Goal: Task Accomplishment & Management: Manage account settings

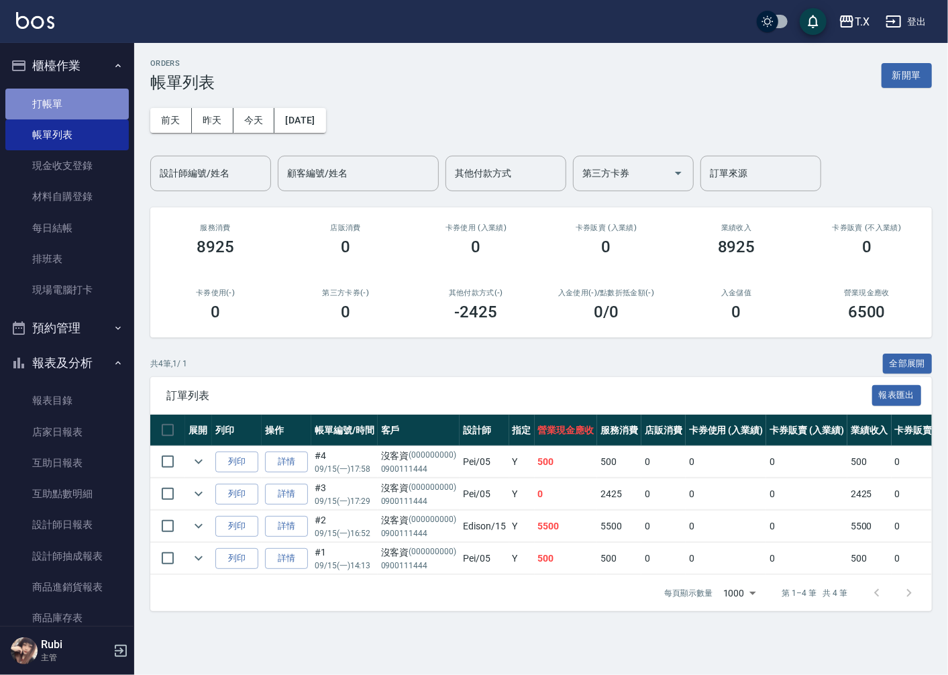
click at [91, 103] on link "打帳單" at bounding box center [66, 104] width 123 height 31
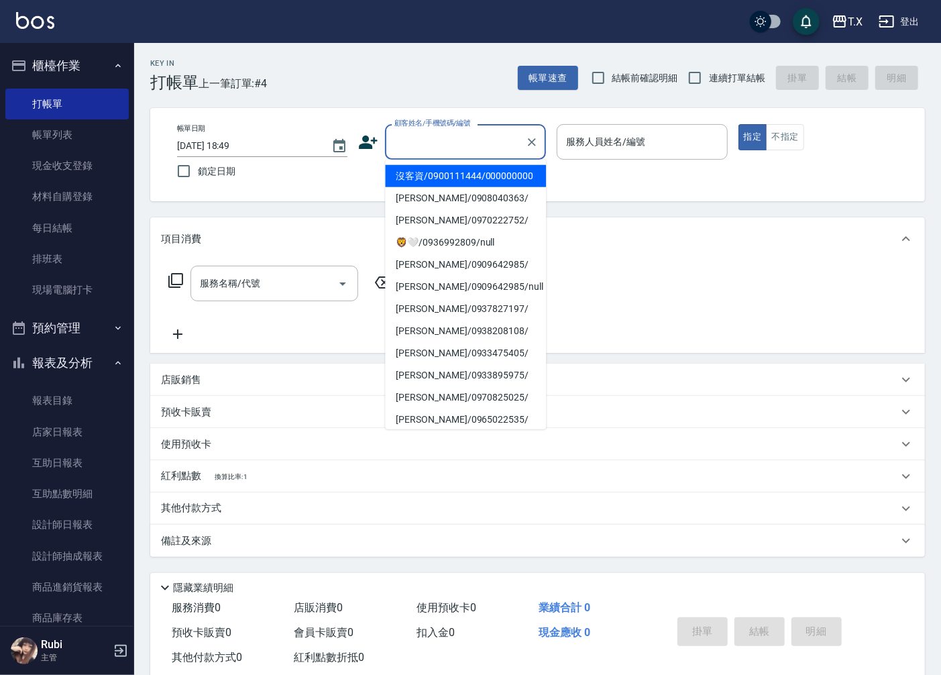
click at [480, 141] on input "顧客姓名/手機號碼/編號" at bounding box center [455, 141] width 129 height 23
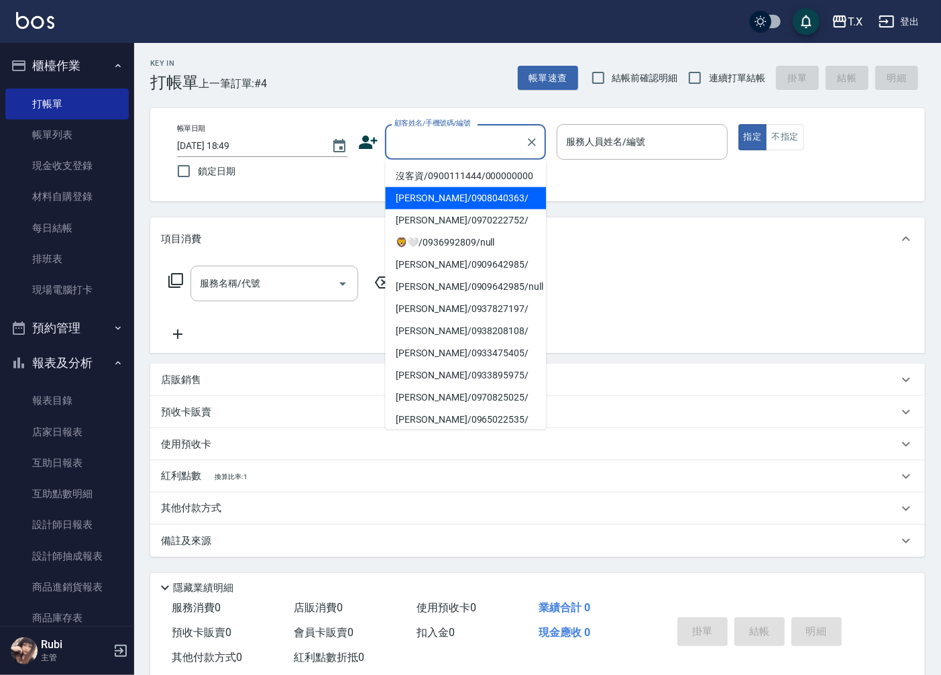
click at [471, 200] on li "[PERSON_NAME]/0908040363/" at bounding box center [465, 198] width 161 height 22
type input "[PERSON_NAME]/0908040363/"
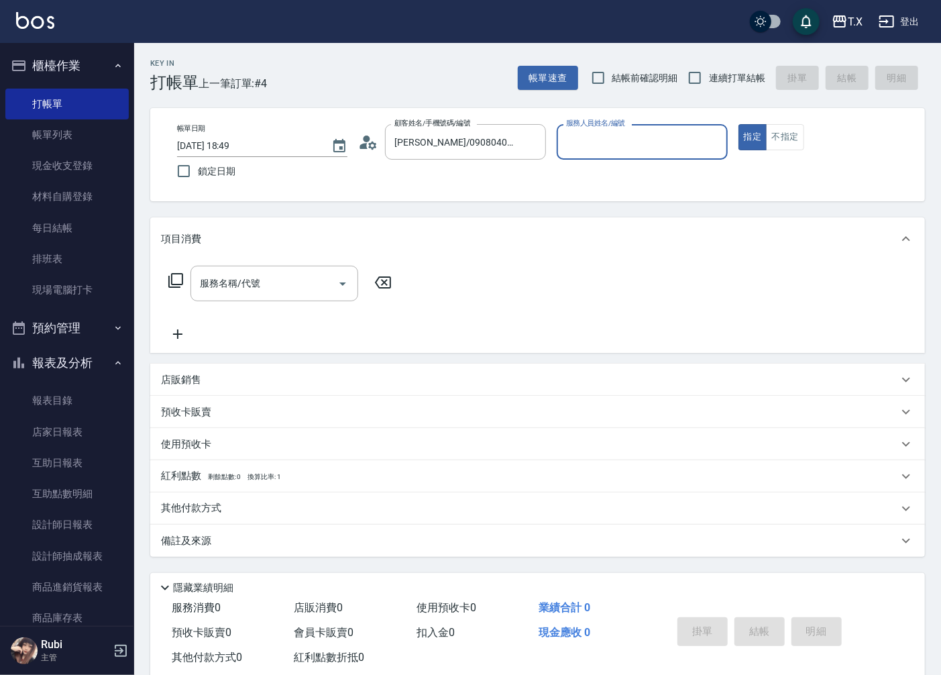
type input "Lena-11"
click at [534, 141] on icon "Clear" at bounding box center [531, 141] width 13 height 13
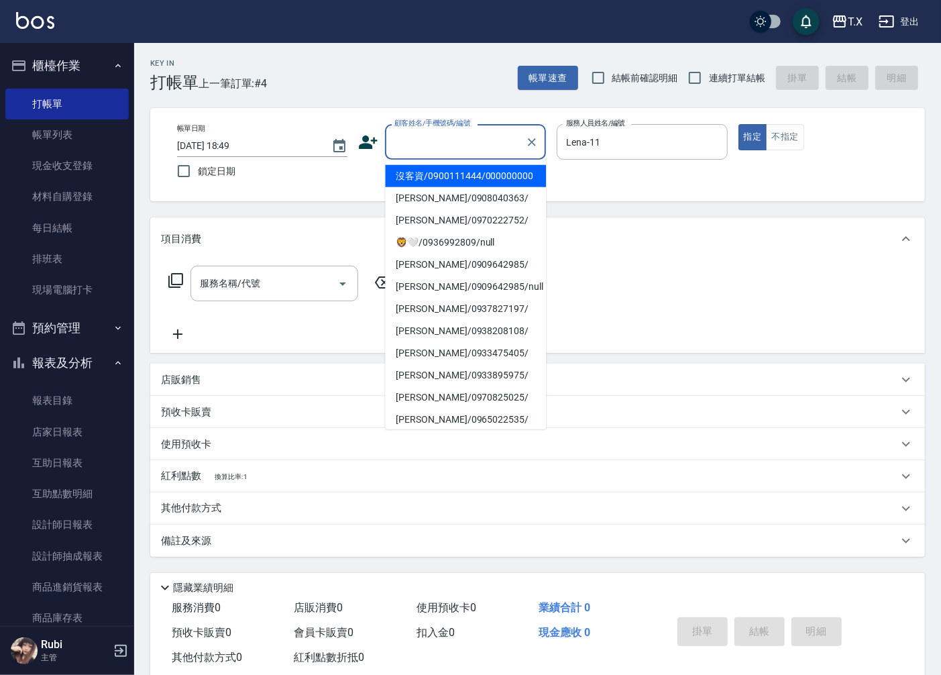
click at [494, 149] on input "顧客姓名/手機號碼/編號" at bounding box center [455, 141] width 129 height 23
click at [475, 187] on li "沒客資/0900111444/000000000" at bounding box center [465, 176] width 161 height 22
type input "沒客資/0900111444/000000000"
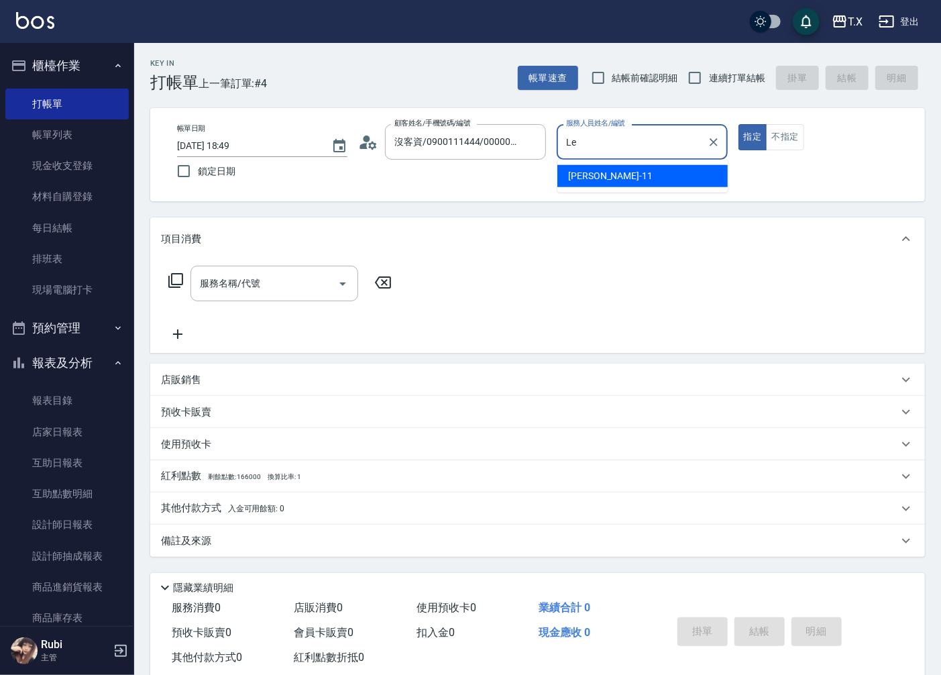
type input "L"
type input "Pei-05"
type button "true"
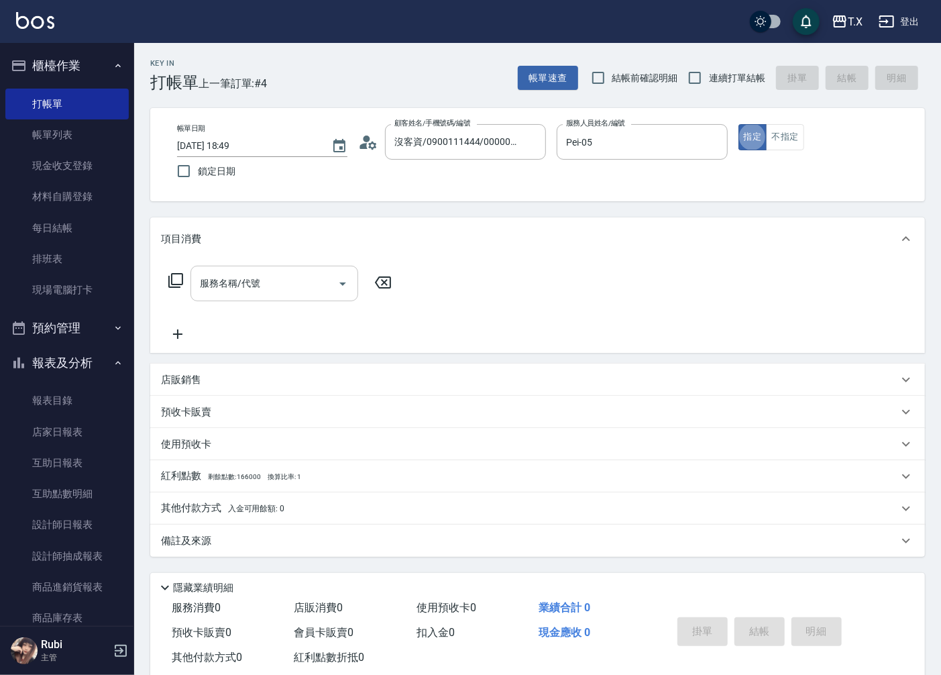
click at [270, 286] on input "服務名稱/代號" at bounding box center [263, 283] width 135 height 23
type input "301"
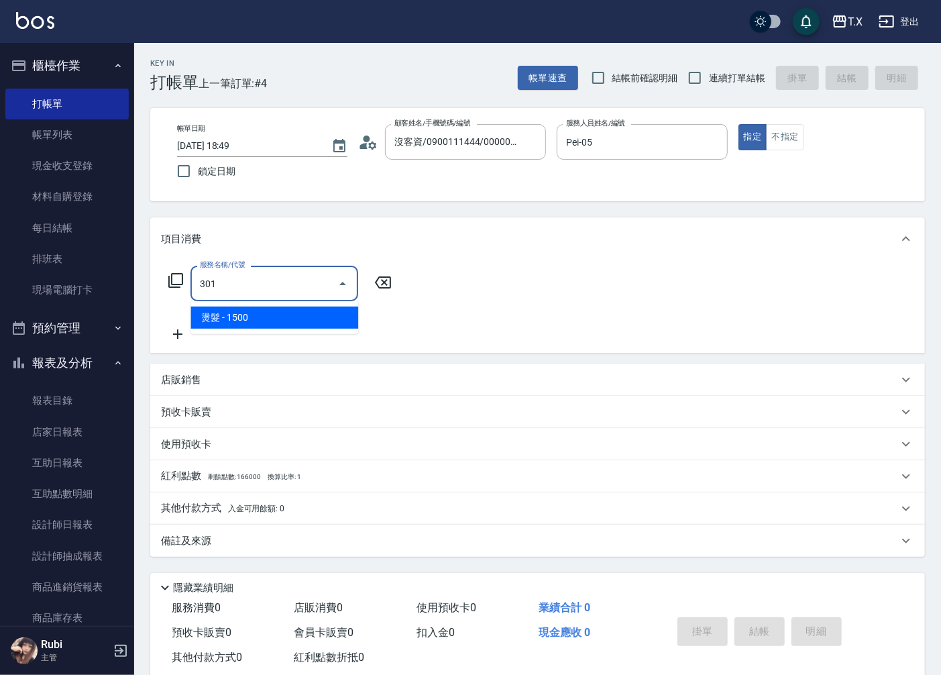
type input "150"
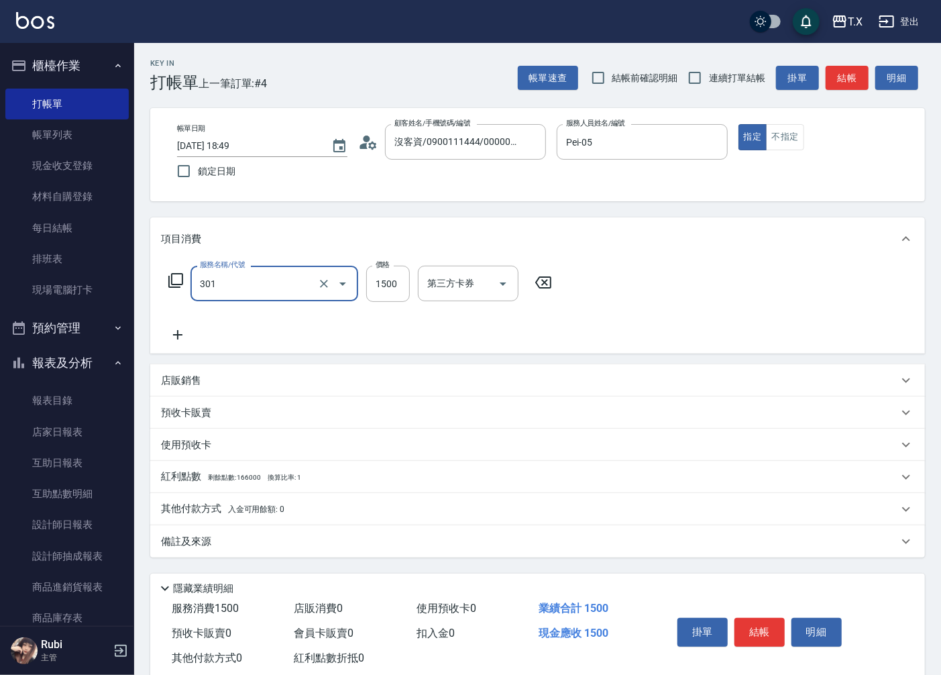
type input "燙髮(301)"
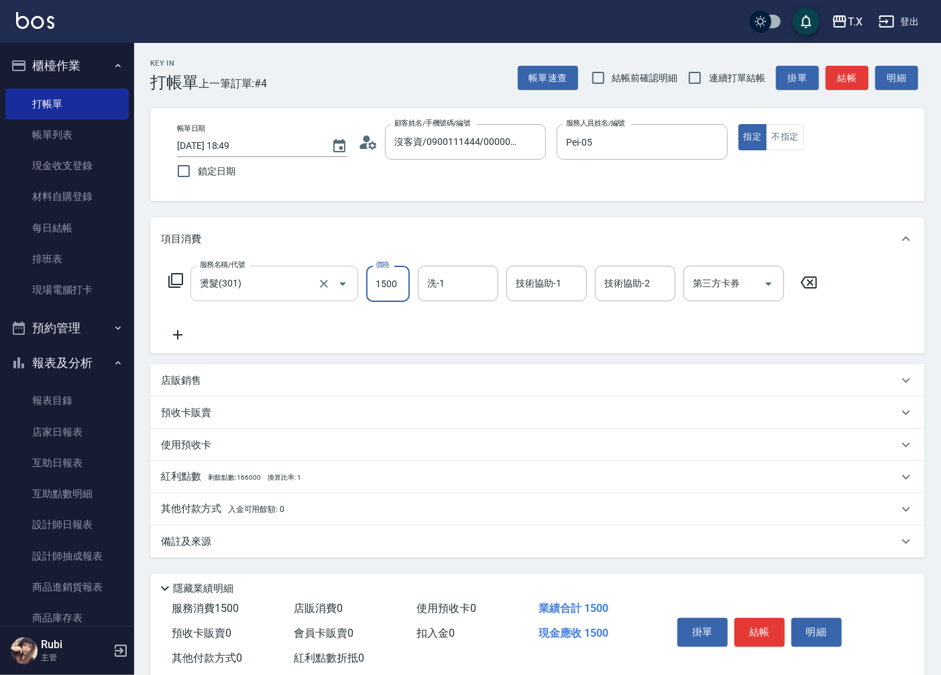
type input "1"
type input "0"
type input "140"
type input "10"
type input "1400"
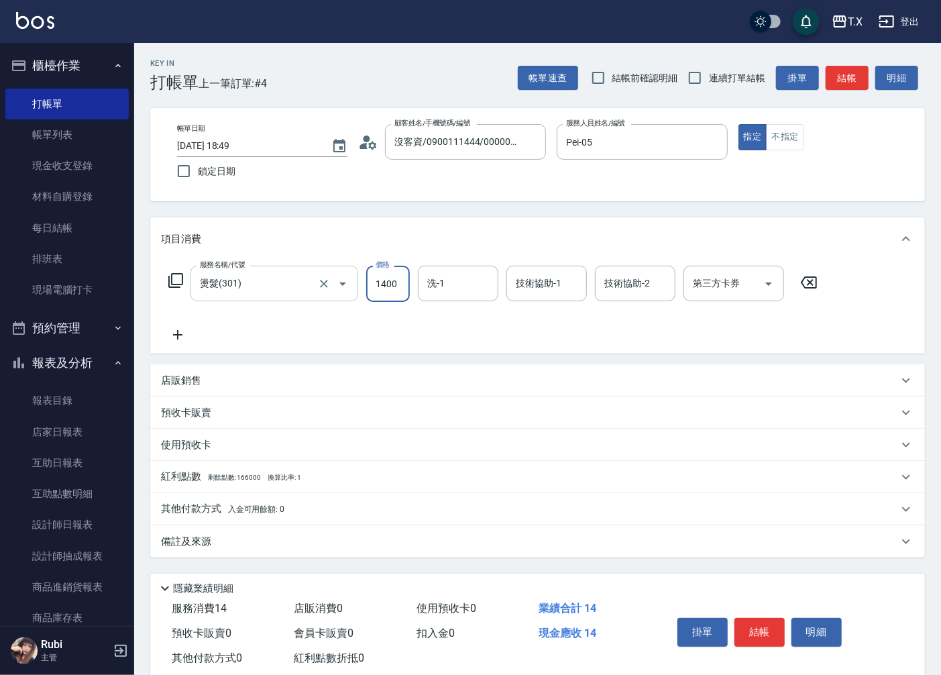
type input "140"
type input "1400"
type input "星星-10"
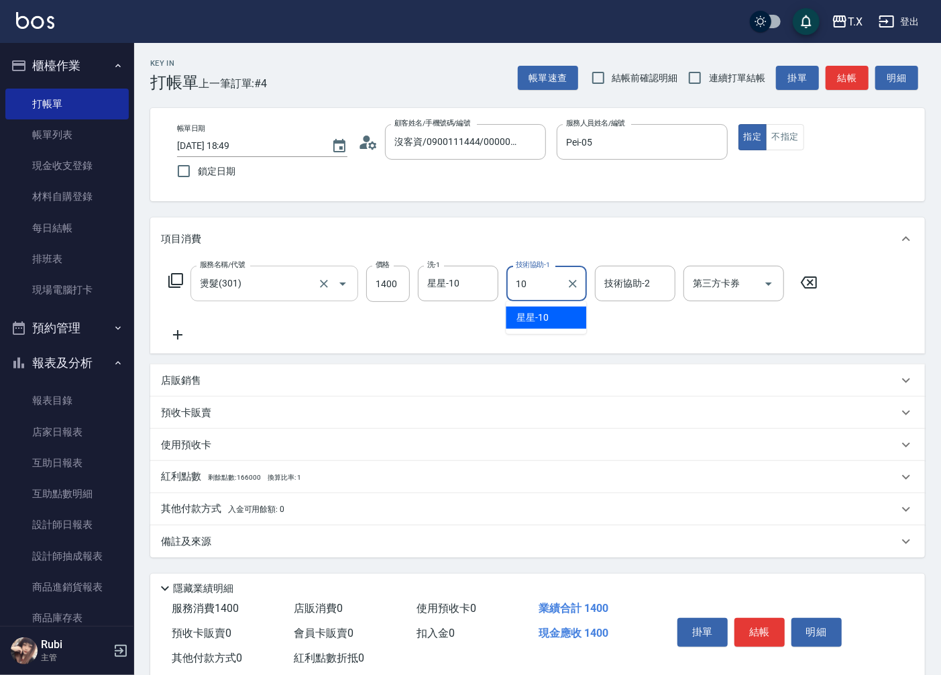
type input "星星-10"
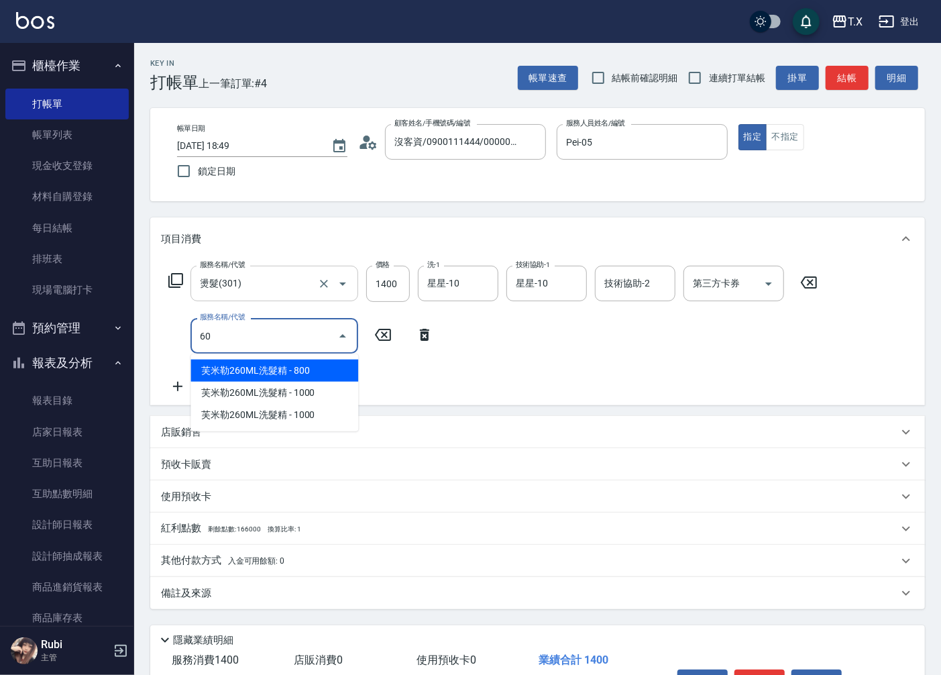
type input "601"
type input "170"
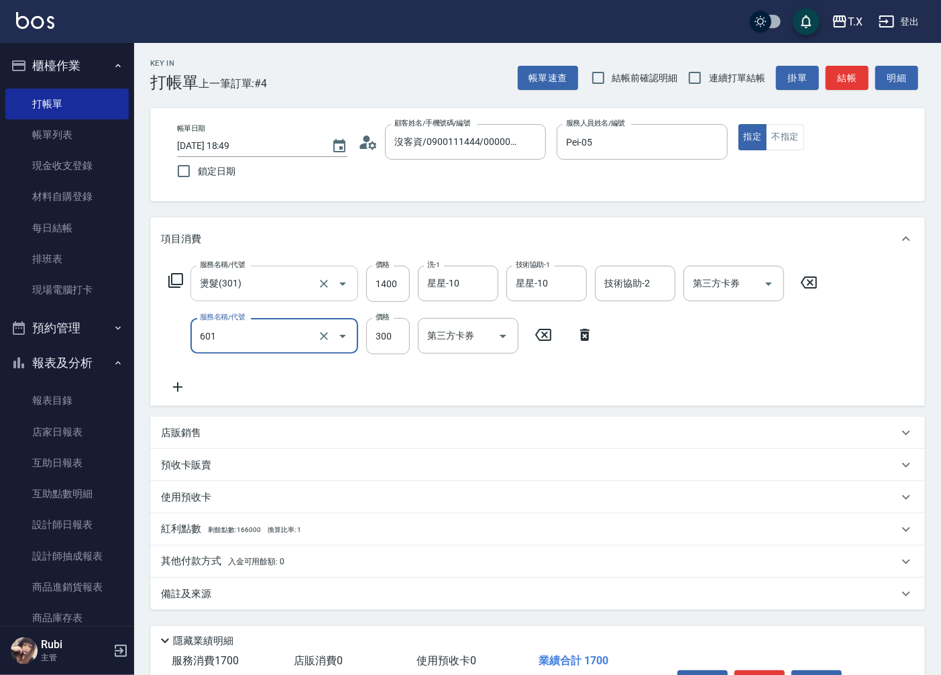
type input "自備護髮(601)"
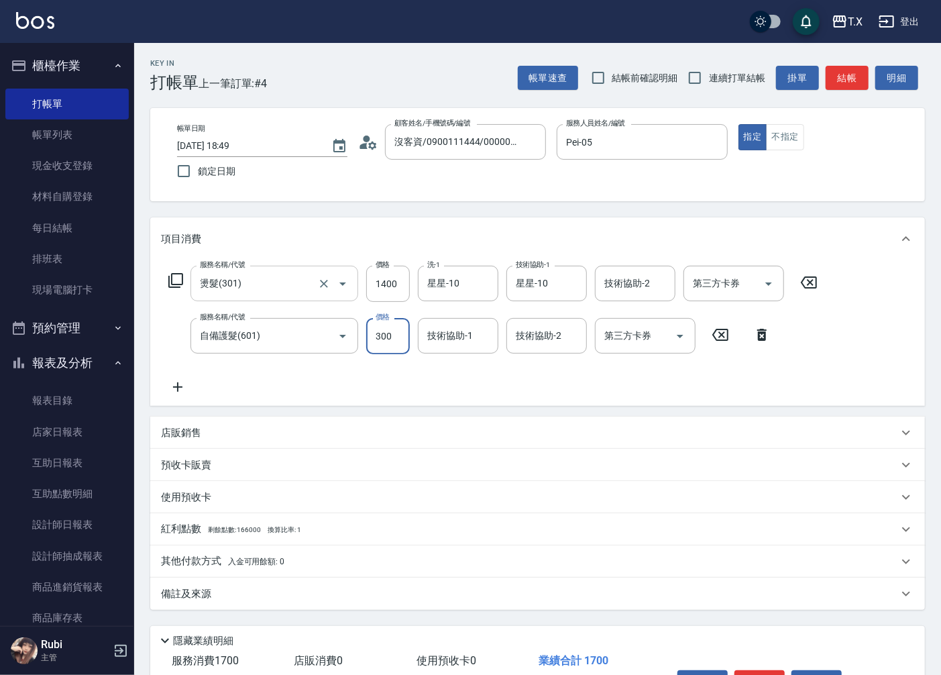
type input "1"
type input "140"
type input "100"
type input "150"
type input "1000"
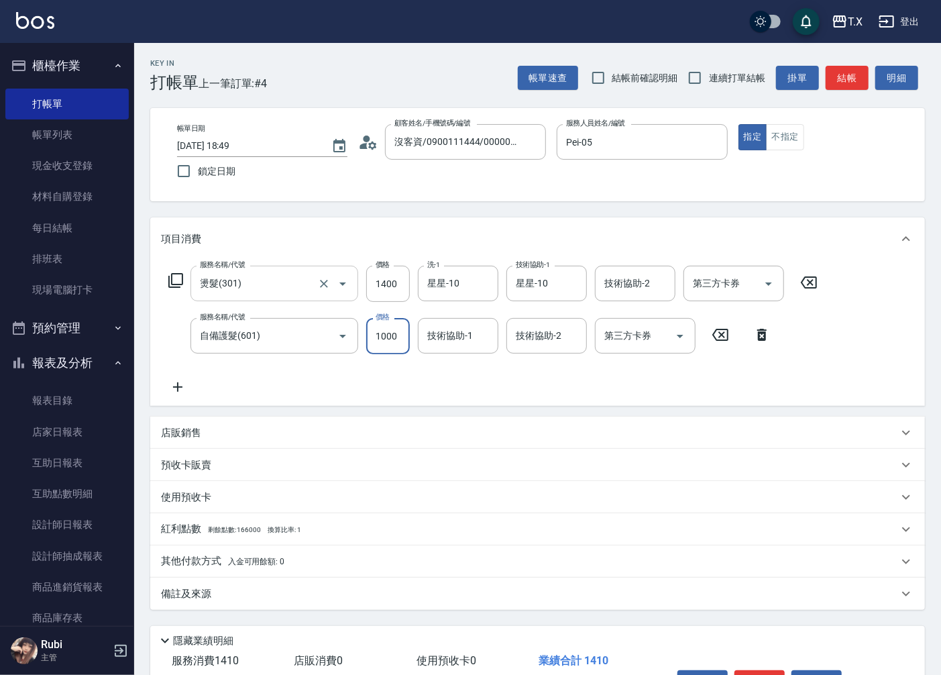
type input "240"
type input "1000"
type input "星星-10"
click at [201, 565] on p "其他付款方式 入金可用餘額: 0" at bounding box center [222, 561] width 123 height 15
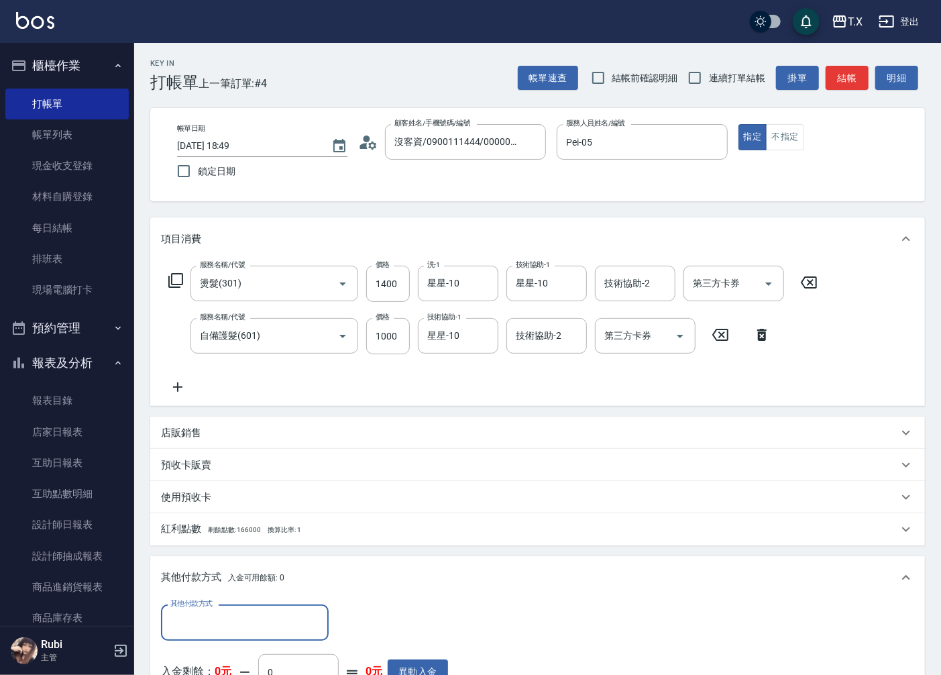
click at [196, 622] on input "其他付款方式" at bounding box center [245, 621] width 156 height 23
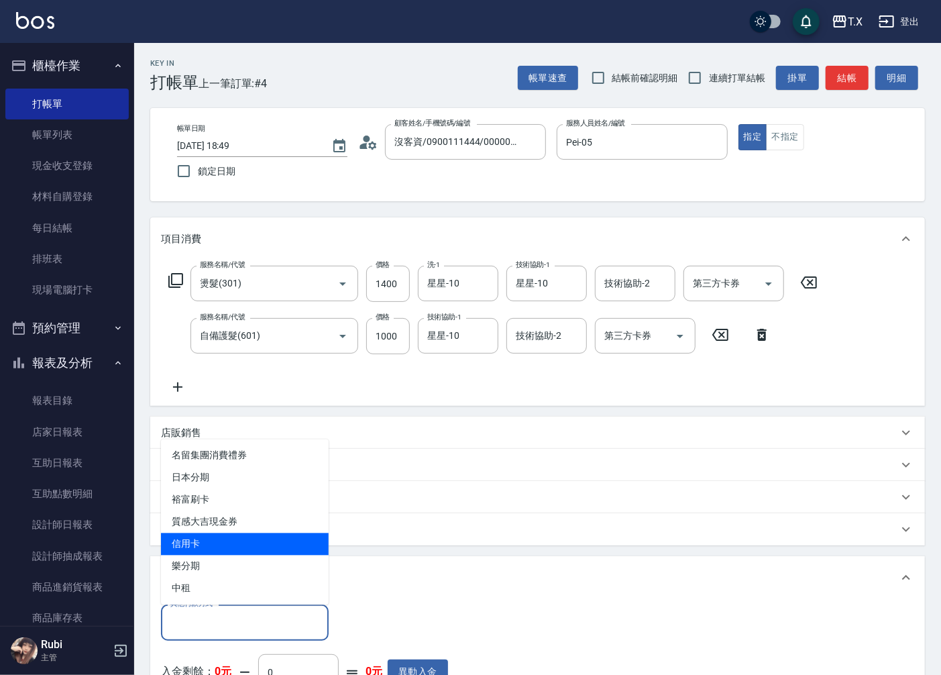
click at [189, 544] on span "信用卡" at bounding box center [245, 544] width 168 height 22
type input "信用卡"
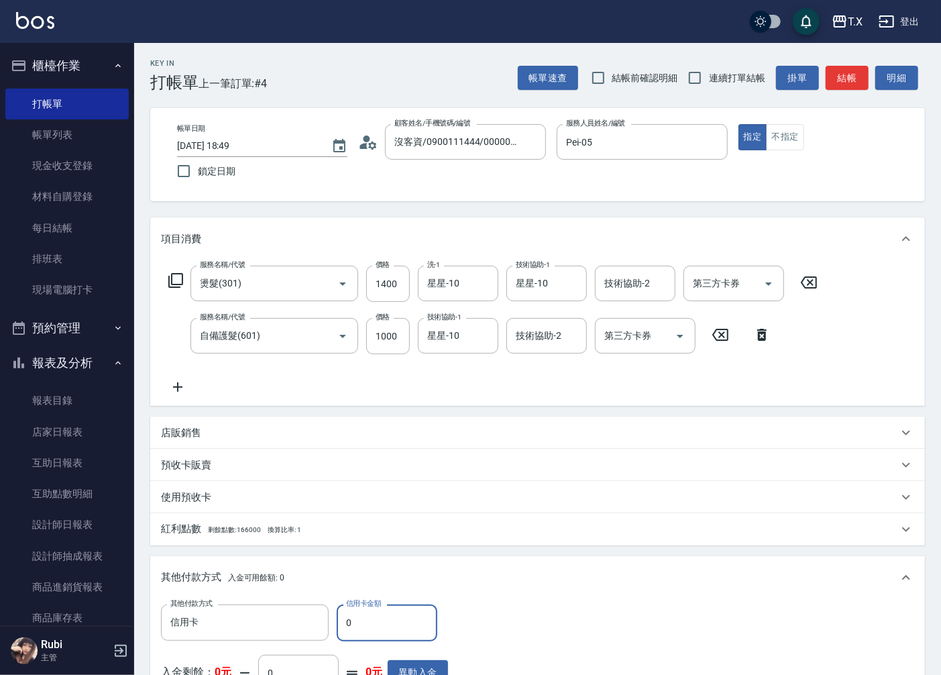
type input "2"
type input "230"
type input "231"
type input "210"
type input "2317"
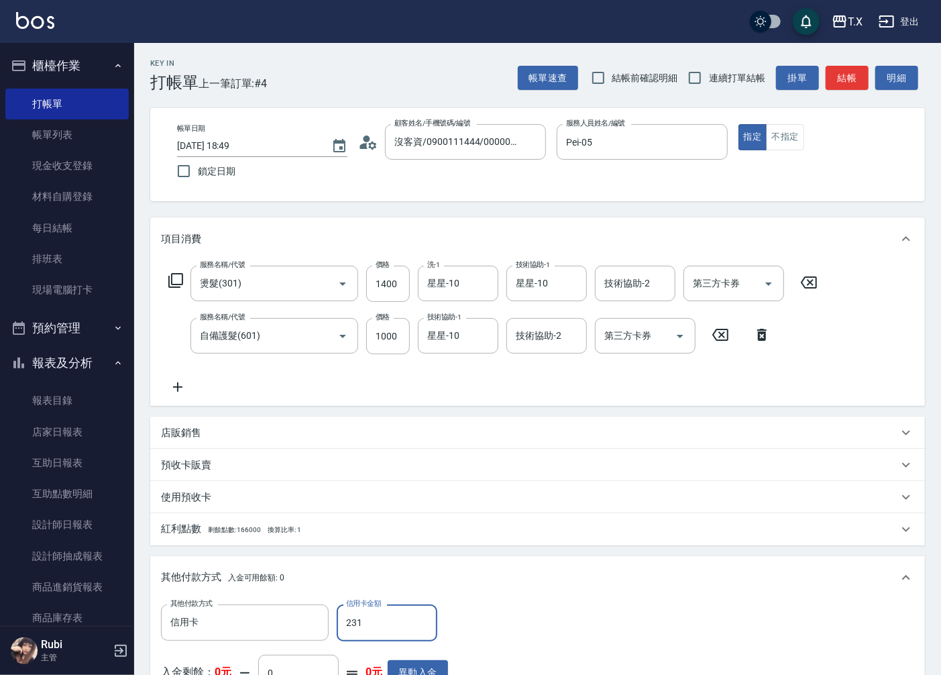
type input "0"
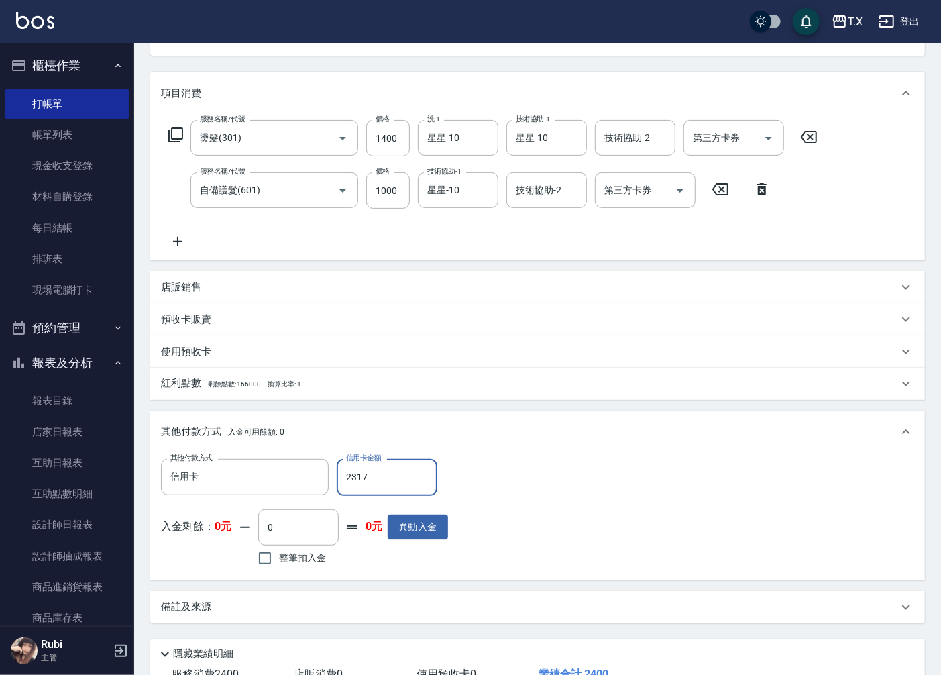
scroll to position [223, 0]
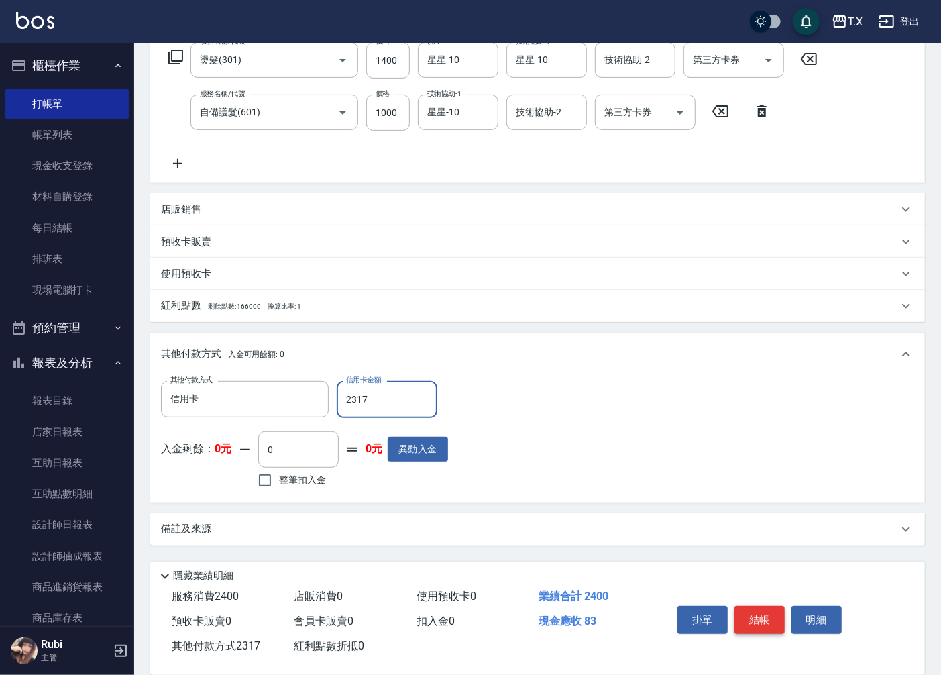
type input "2317"
click at [771, 612] on button "結帳" at bounding box center [759, 620] width 50 height 28
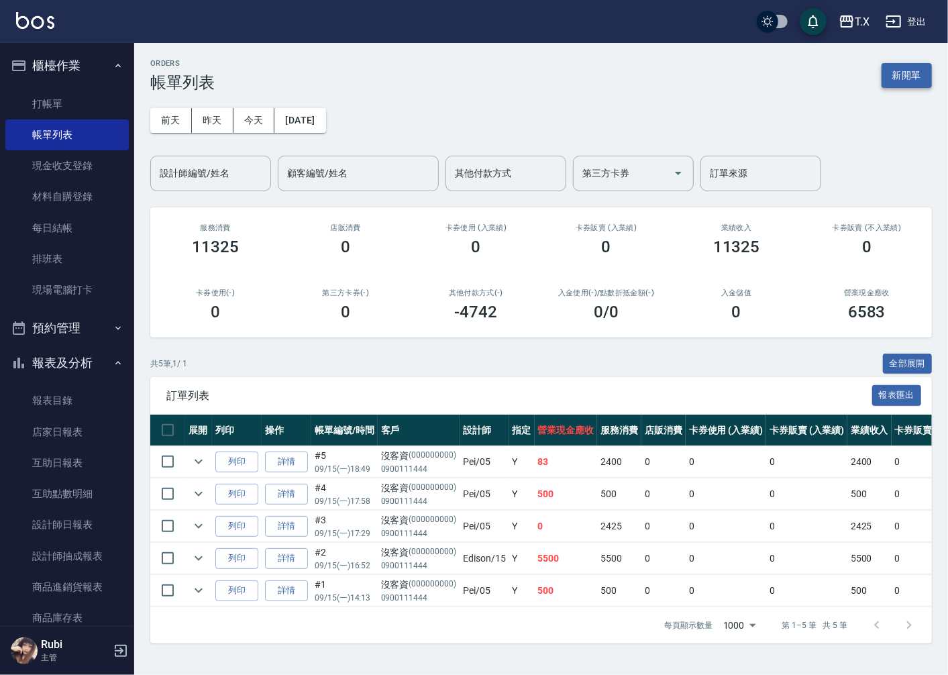
click at [906, 68] on button "新開單" at bounding box center [906, 75] width 50 height 25
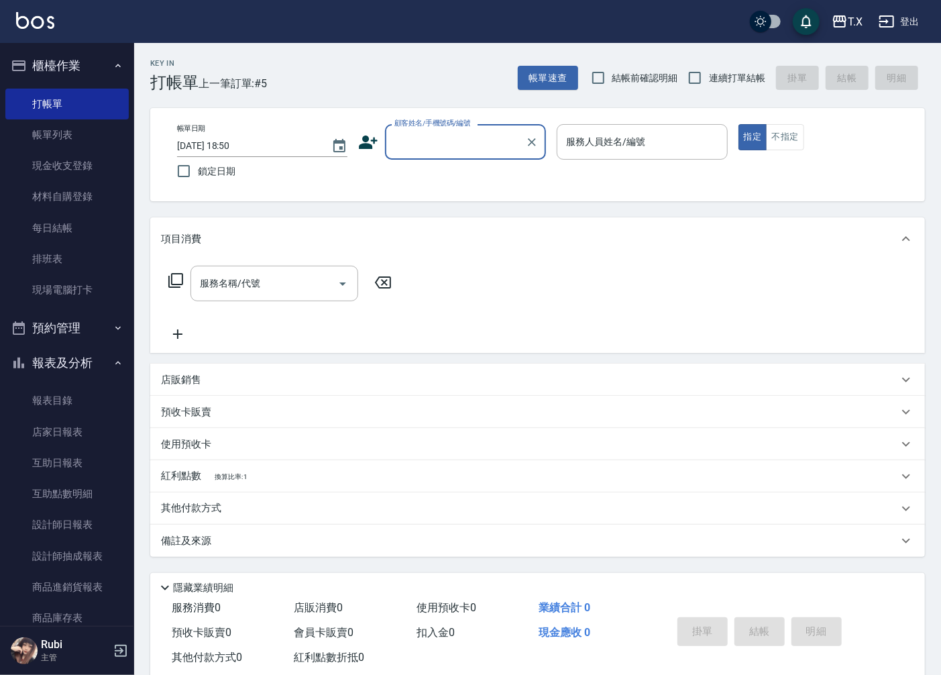
click at [435, 142] on input "顧客姓名/手機號碼/編號" at bounding box center [455, 141] width 129 height 23
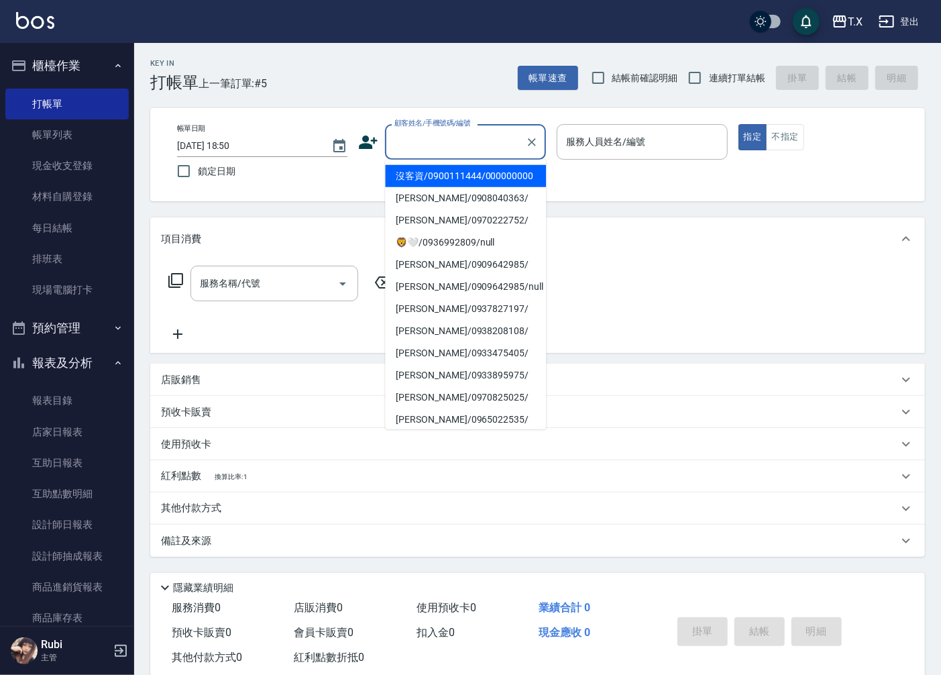
click at [451, 183] on li "沒客資/0900111444/000000000" at bounding box center [465, 176] width 161 height 22
type input "沒客資/0900111444/000000000"
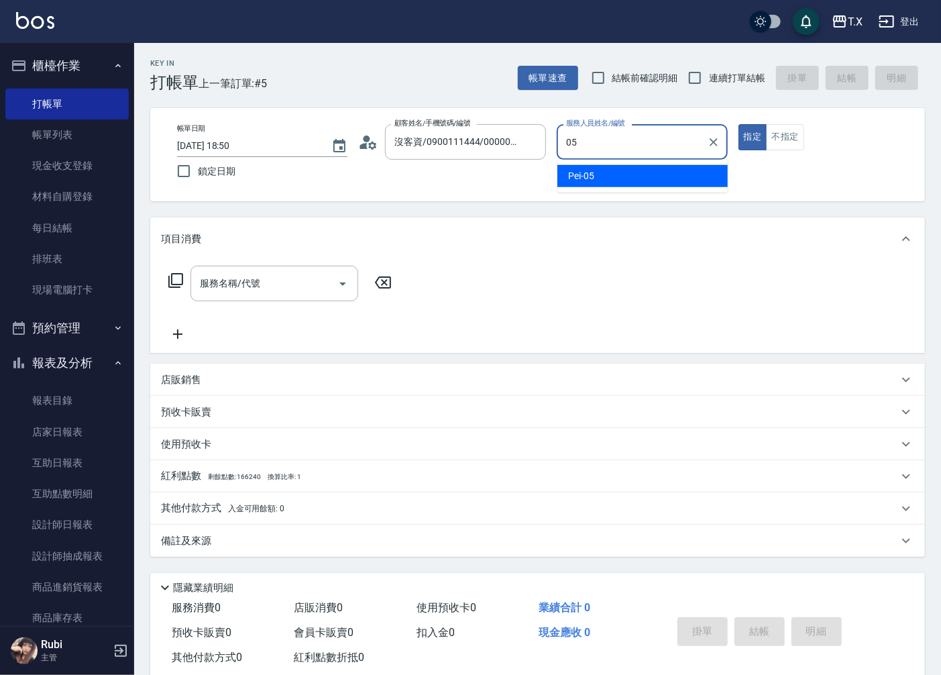
type input "Pei-05"
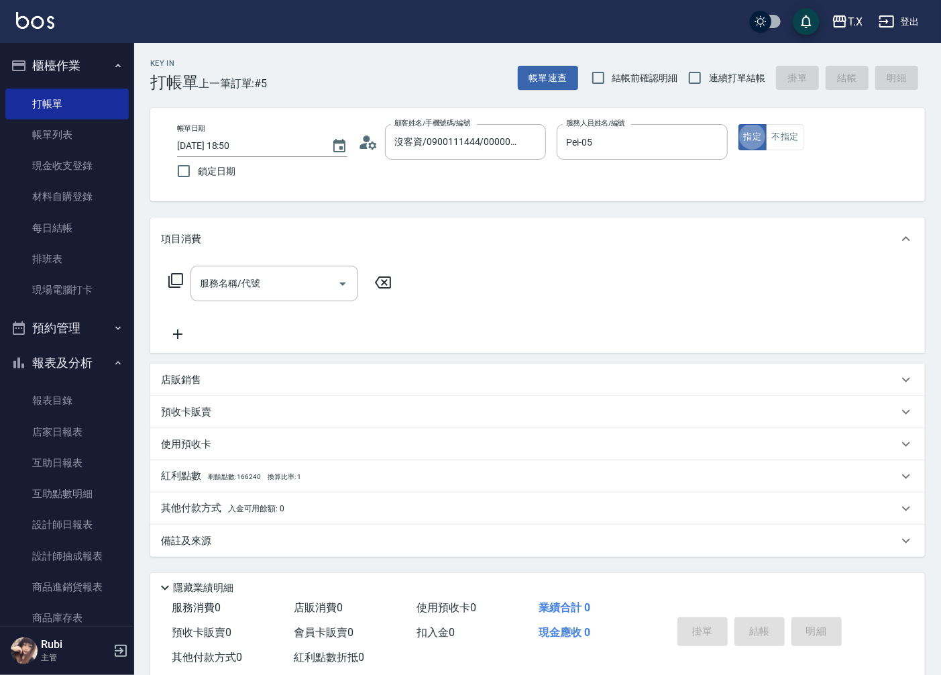
type button "true"
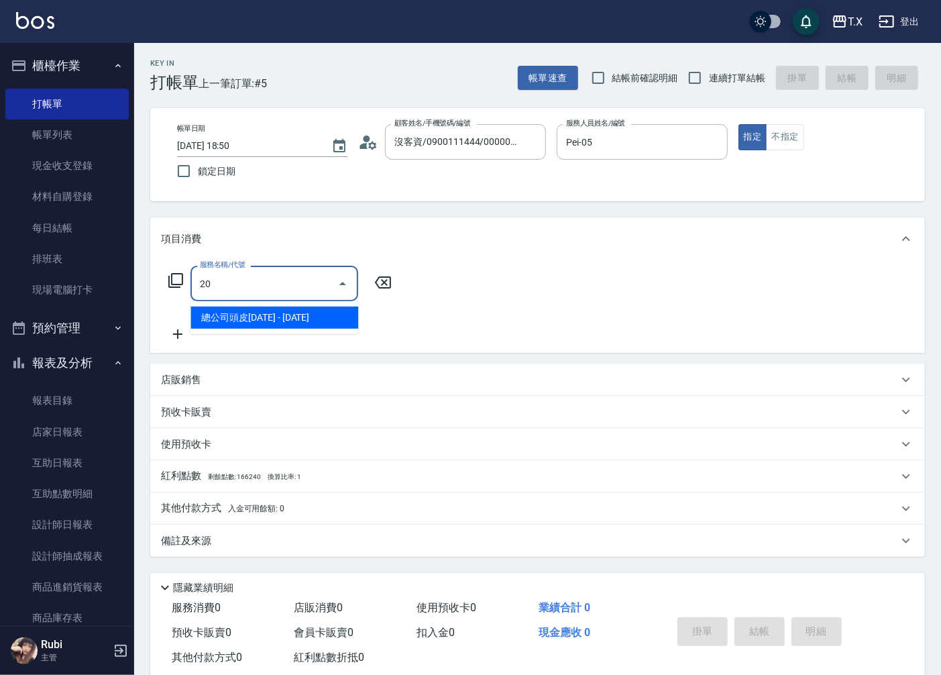
type input "201"
type input "20"
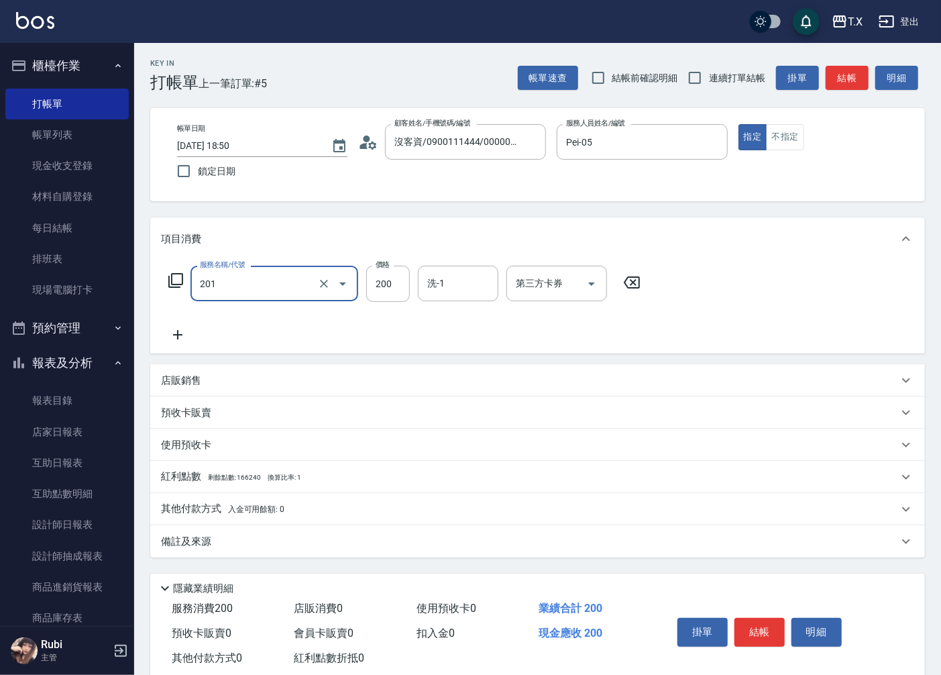
type input "洗髮(201)"
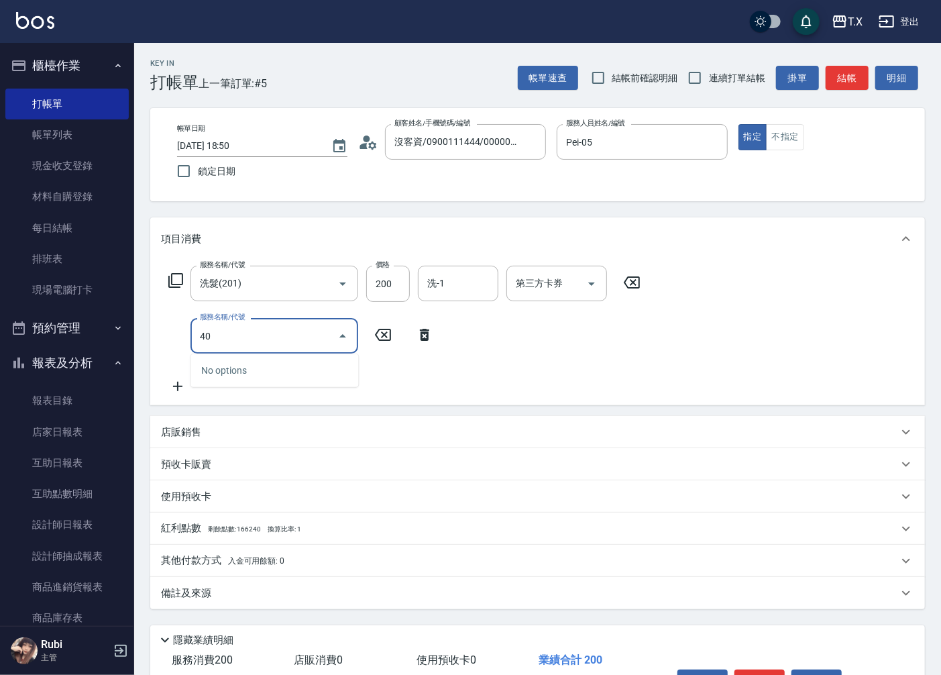
type input "401"
type input "40"
type input "剪髮(401)"
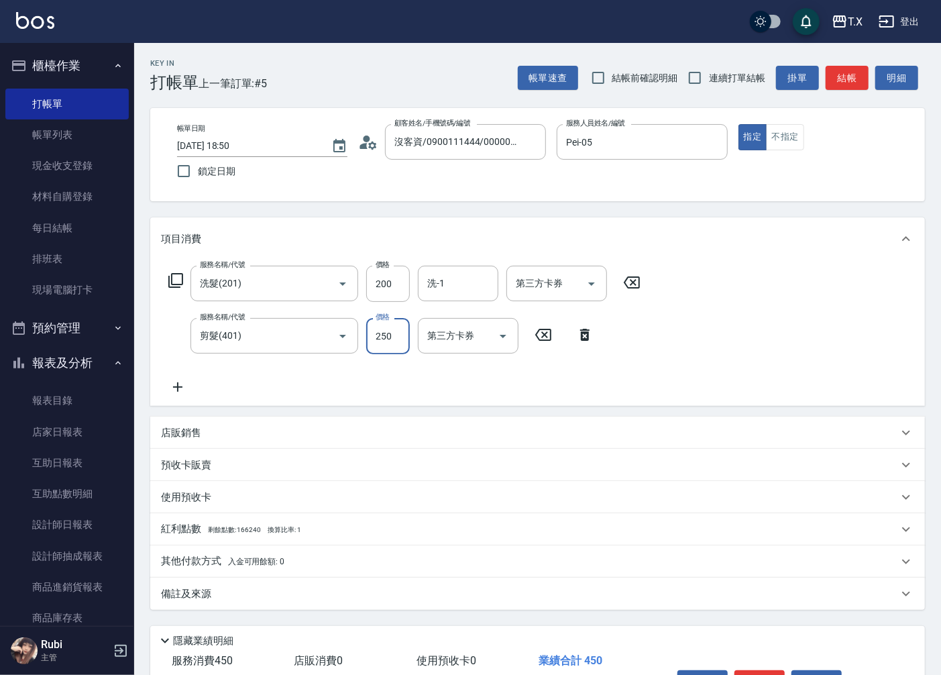
type input "20"
type input "300"
type input "50"
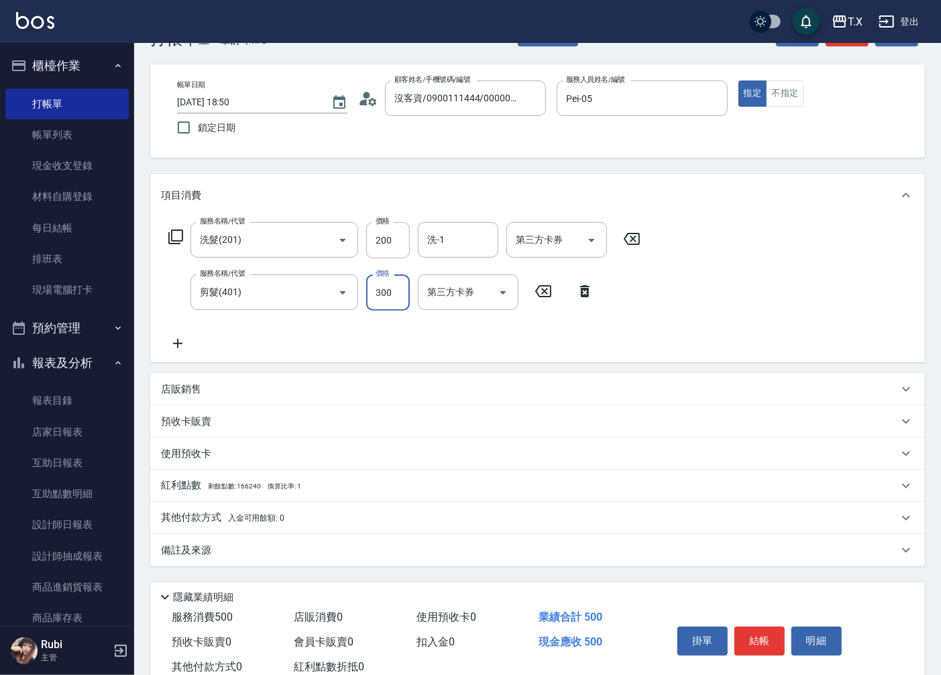
scroll to position [84, 0]
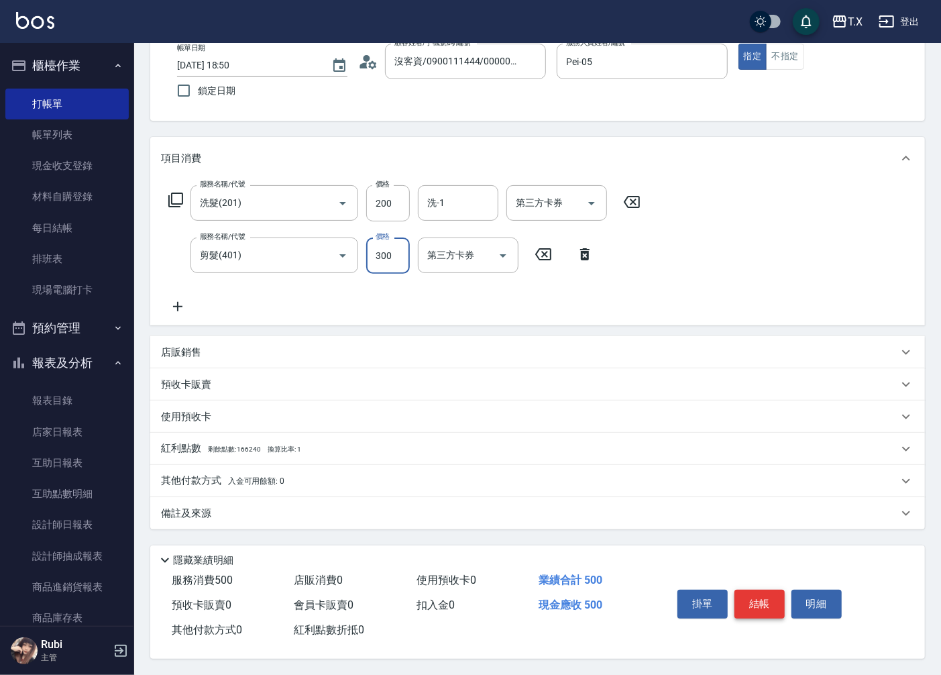
type input "300"
click at [755, 600] on button "結帳" at bounding box center [759, 603] width 50 height 28
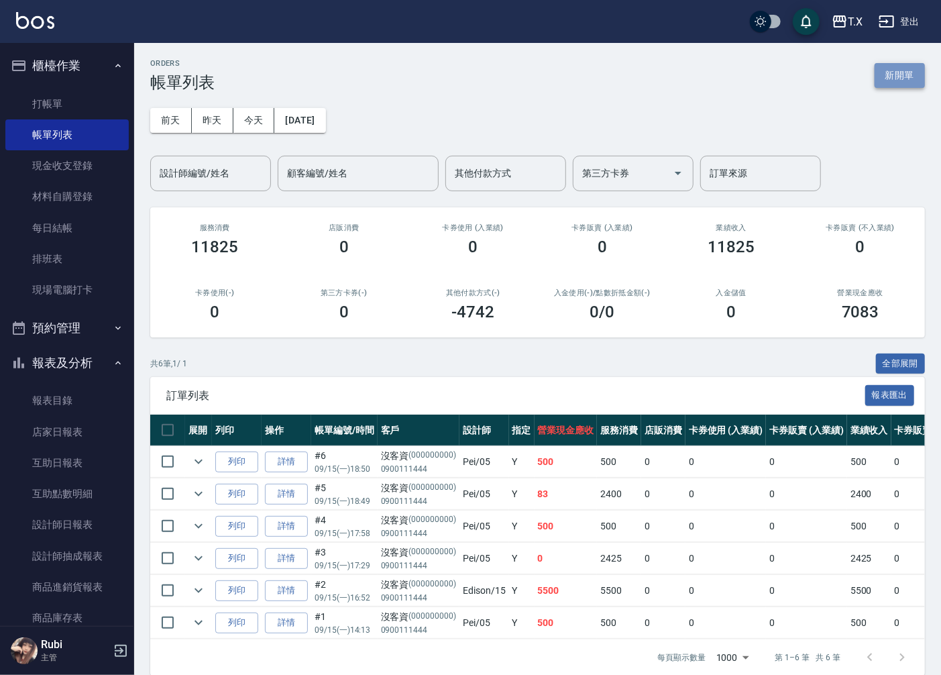
click at [901, 79] on button "新開單" at bounding box center [899, 75] width 50 height 25
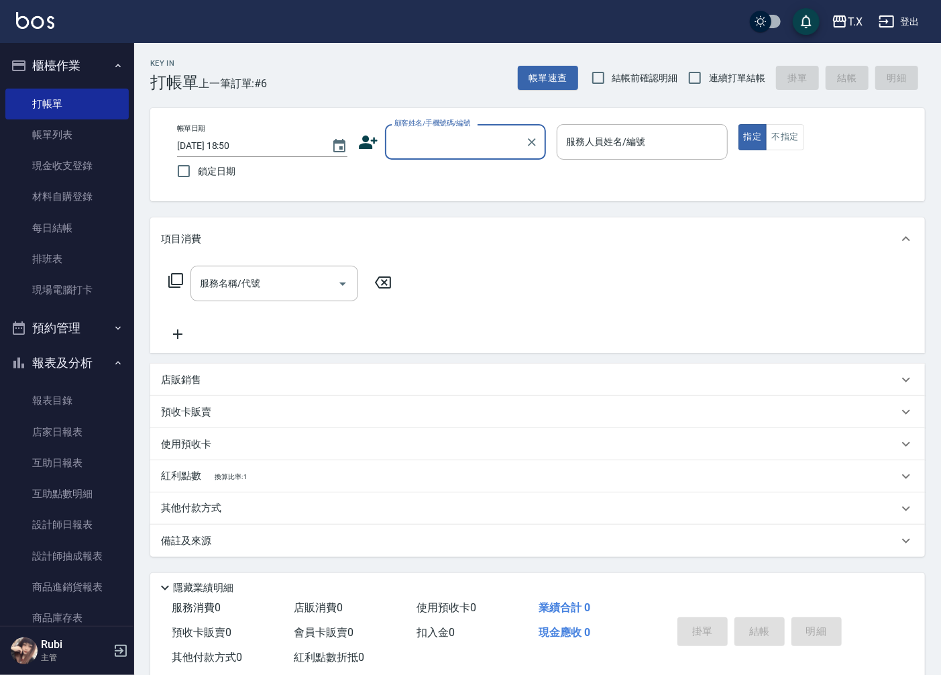
click at [473, 135] on input "顧客姓名/手機號碼/編號" at bounding box center [455, 141] width 129 height 23
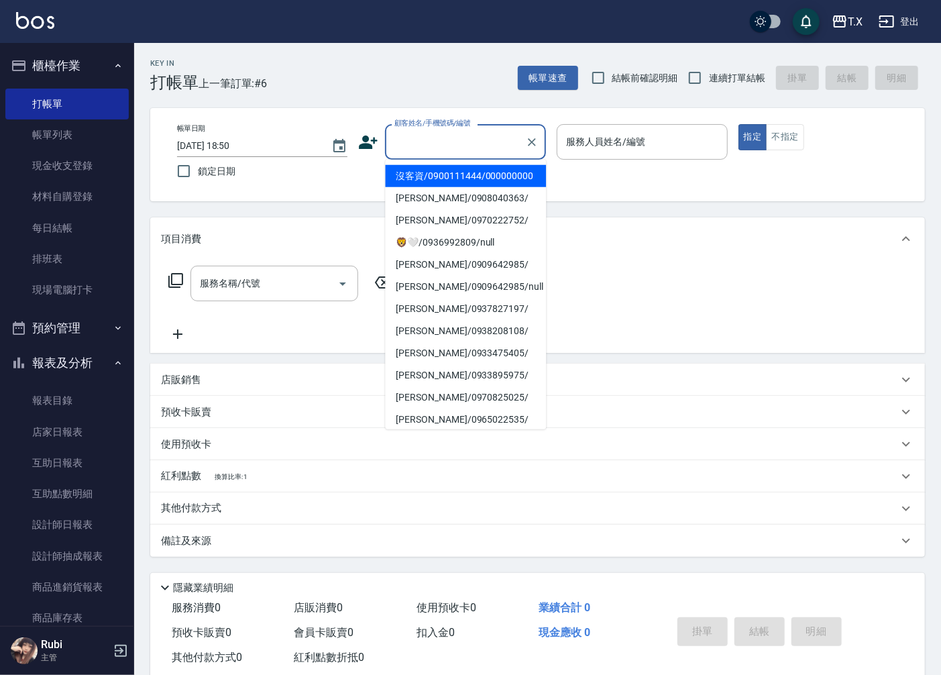
click at [457, 187] on li "沒客資/0900111444/000000000" at bounding box center [465, 176] width 161 height 22
type input "沒客資/0900111444/000000000"
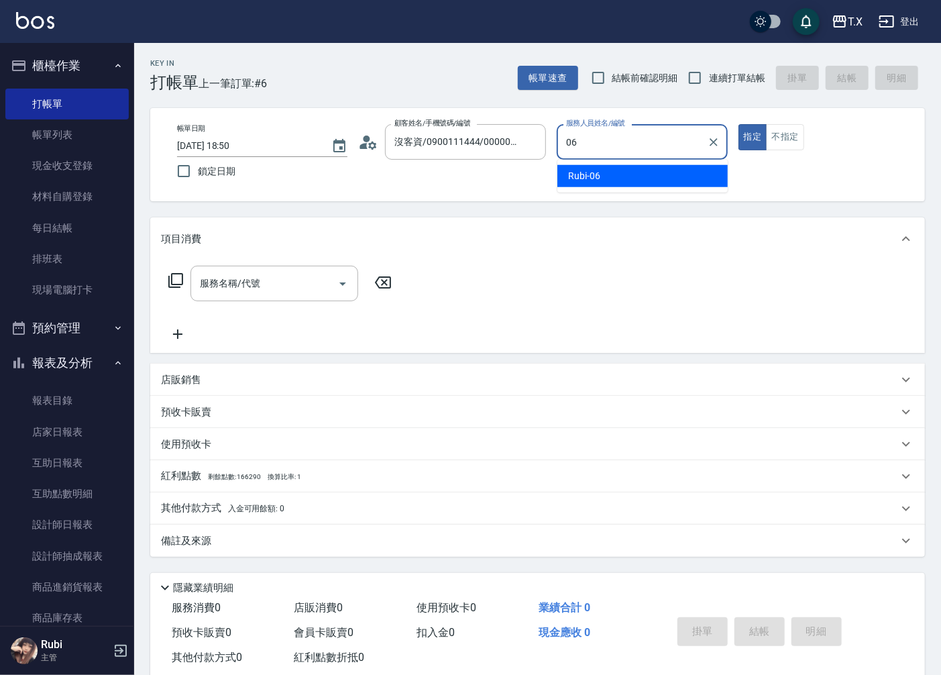
type input "Rubi-06"
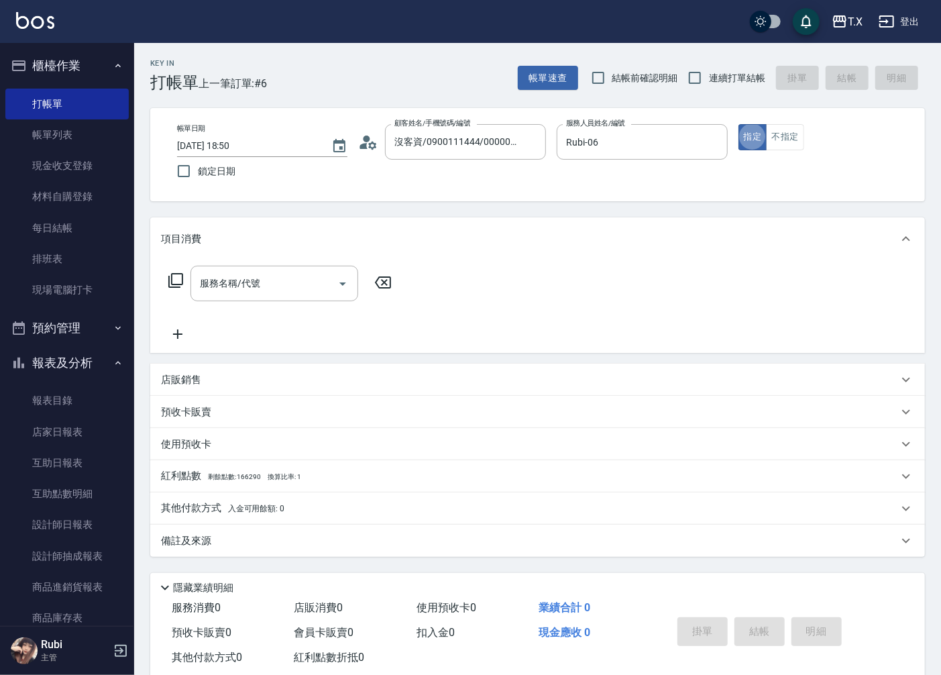
type button "true"
click at [304, 280] on input "服務名稱/代號" at bounding box center [263, 283] width 135 height 23
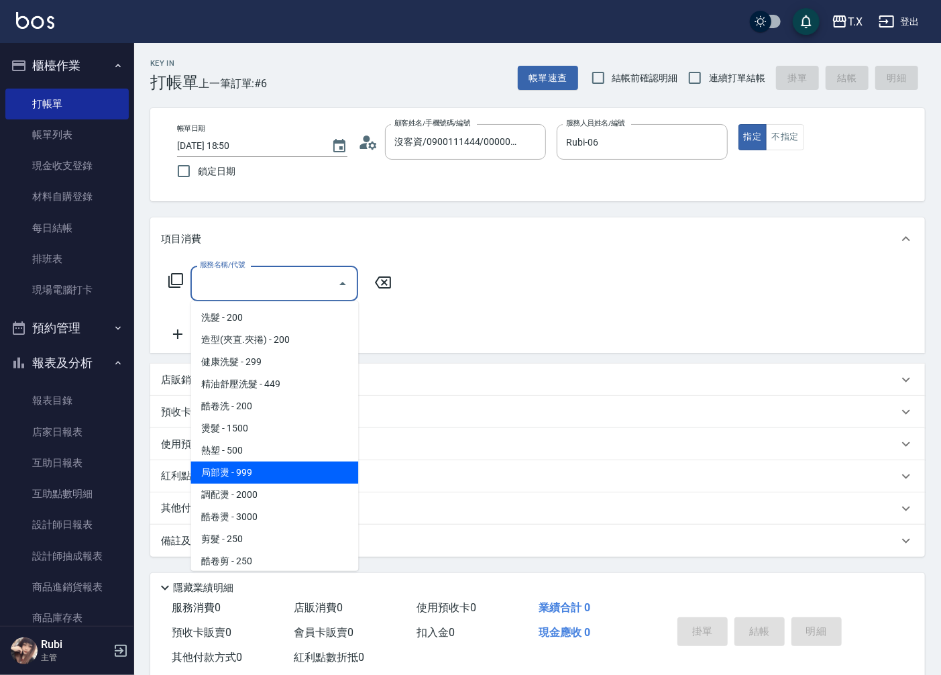
click at [260, 471] on span "局部燙 - 999" at bounding box center [274, 472] width 168 height 22
type input "局部燙(303)"
type input "90"
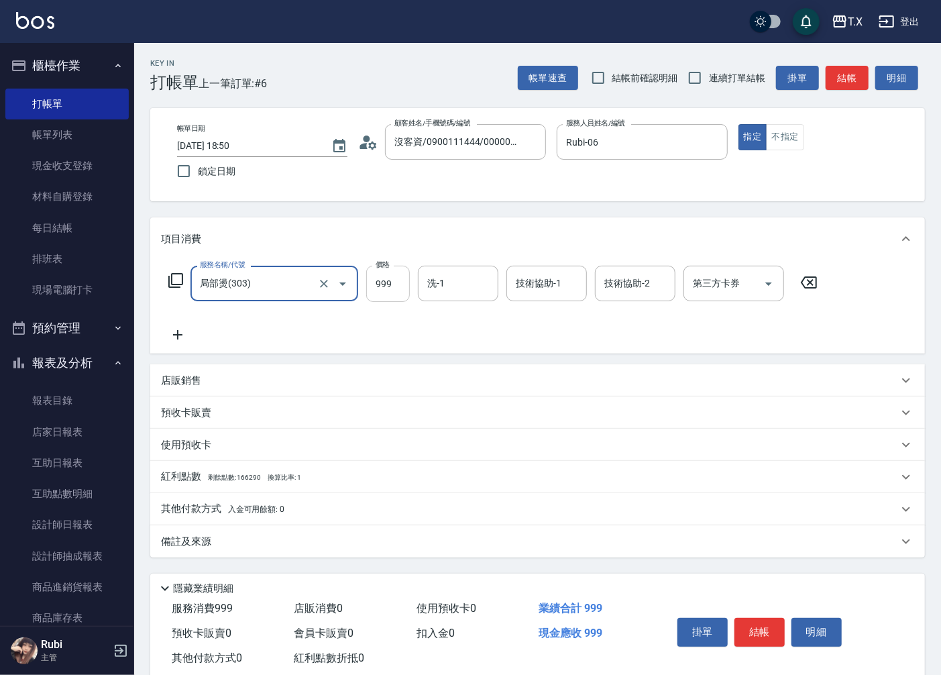
click at [378, 285] on input "999" at bounding box center [388, 284] width 44 height 36
type input "5"
type input "0"
type input "500"
type input "50"
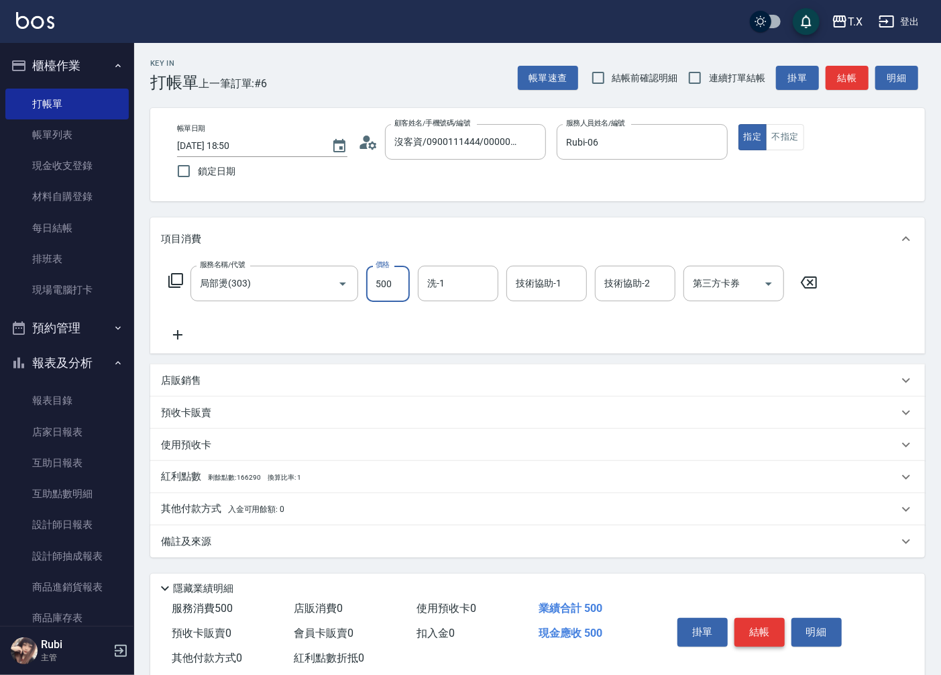
type input "500"
click at [753, 637] on button "結帳" at bounding box center [759, 632] width 50 height 28
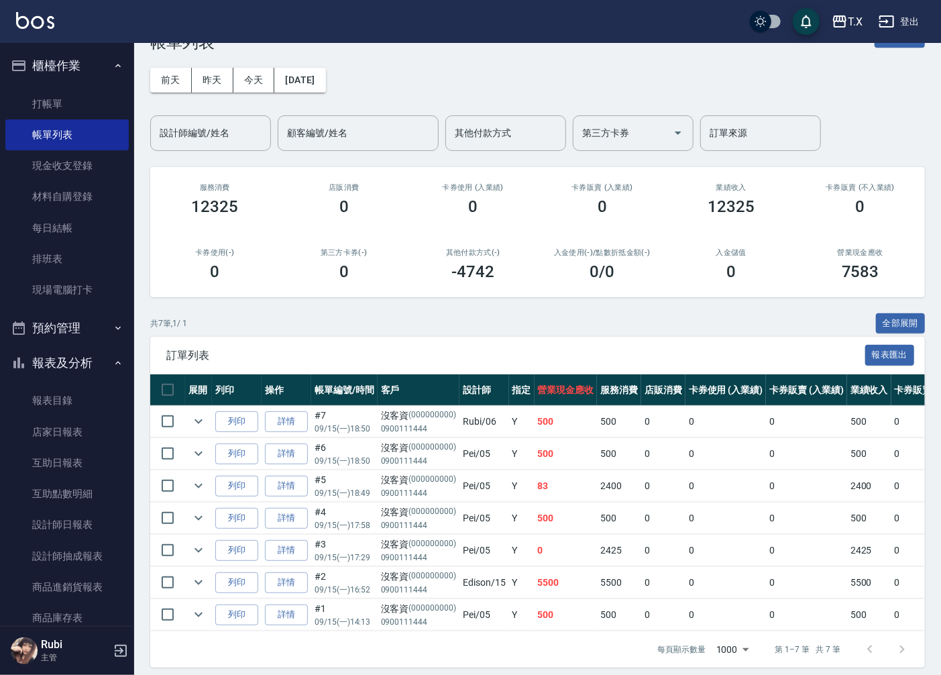
scroll to position [61, 0]
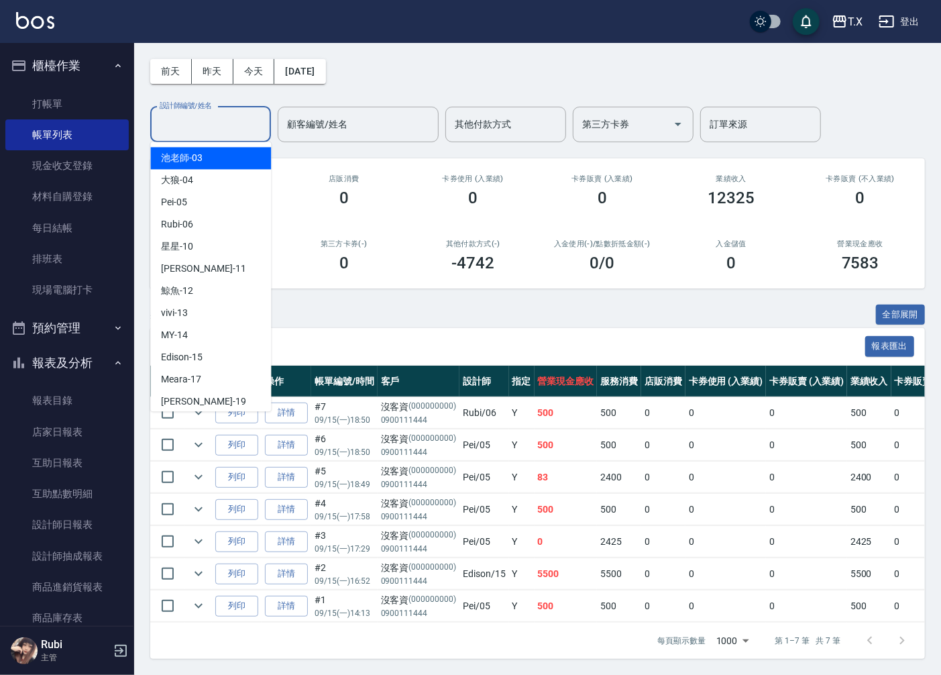
click at [229, 113] on input "設計師編號/姓名" at bounding box center [210, 124] width 109 height 23
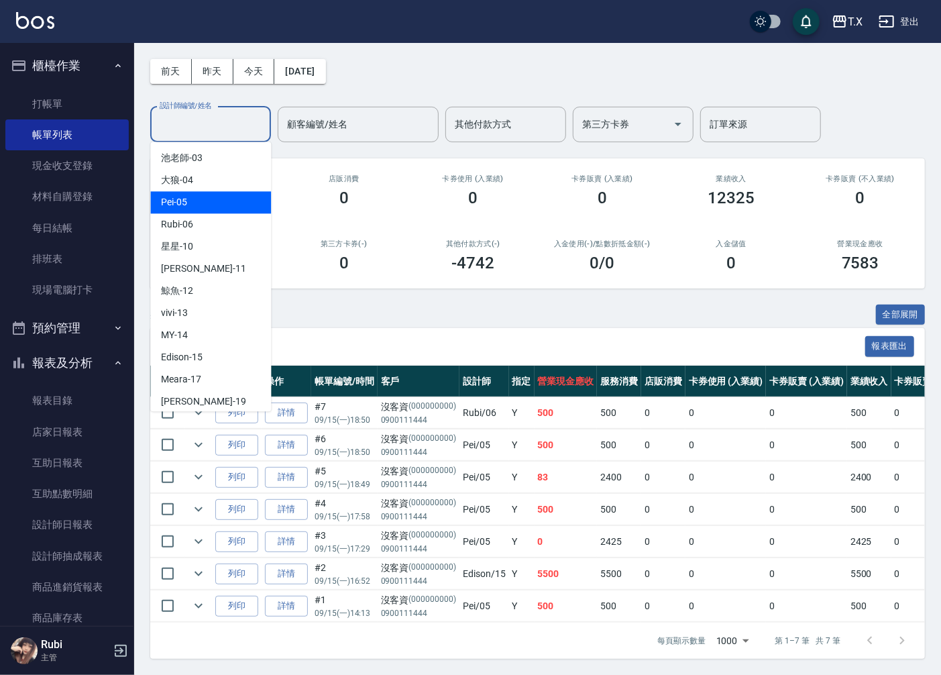
click at [211, 193] on div "Pei -05" at bounding box center [210, 202] width 121 height 22
type input "Pei-05"
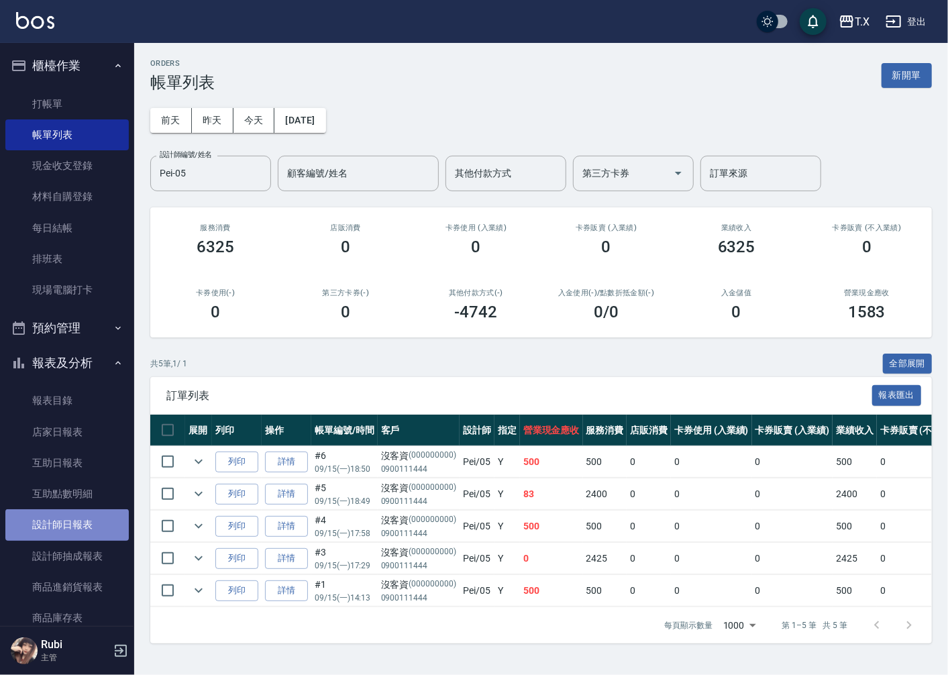
click at [78, 511] on link "設計師日報表" at bounding box center [66, 524] width 123 height 31
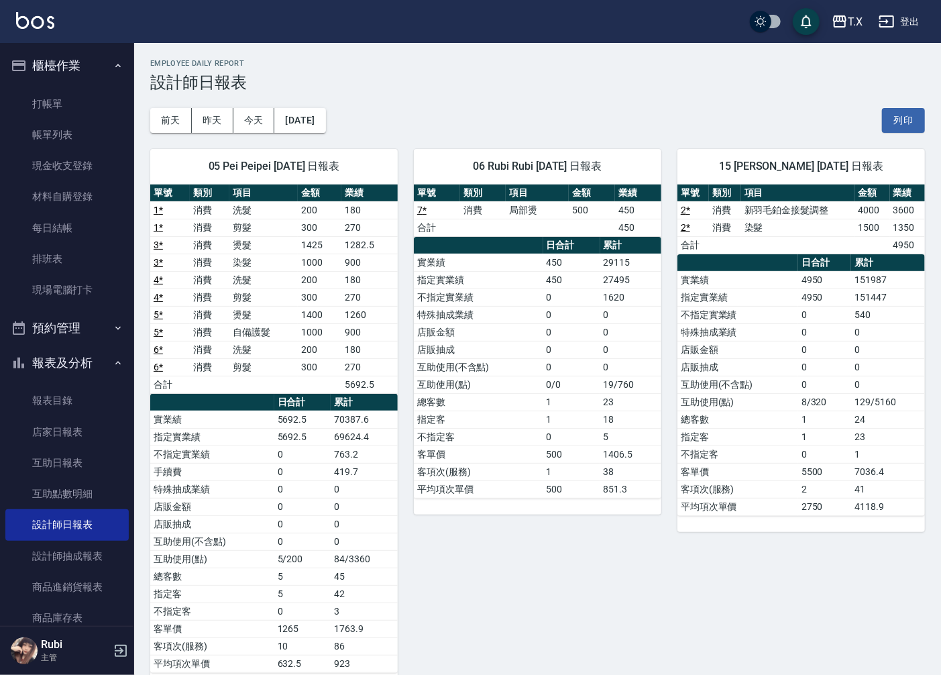
drag, startPoint x: 597, startPoint y: 398, endPoint x: 581, endPoint y: 374, distance: 29.0
click at [586, 378] on tbody "實業績 450 29115 指定實業績 450 27495 不指定實業績 0 1620 特殊抽成業績 0 0 店販金額 0 0 店販抽成 0 0 互助使用(不…" at bounding box center [537, 375] width 247 height 244
drag, startPoint x: 483, startPoint y: 316, endPoint x: 554, endPoint y: 420, distance: 125.5
click at [553, 413] on tbody "實業績 450 29115 指定實業績 450 27495 不指定實業績 0 1620 特殊抽成業績 0 0 店販金額 0 0 店販抽成 0 0 互助使用(不…" at bounding box center [537, 375] width 247 height 244
drag, startPoint x: 565, startPoint y: 485, endPoint x: 553, endPoint y: 463, distance: 25.2
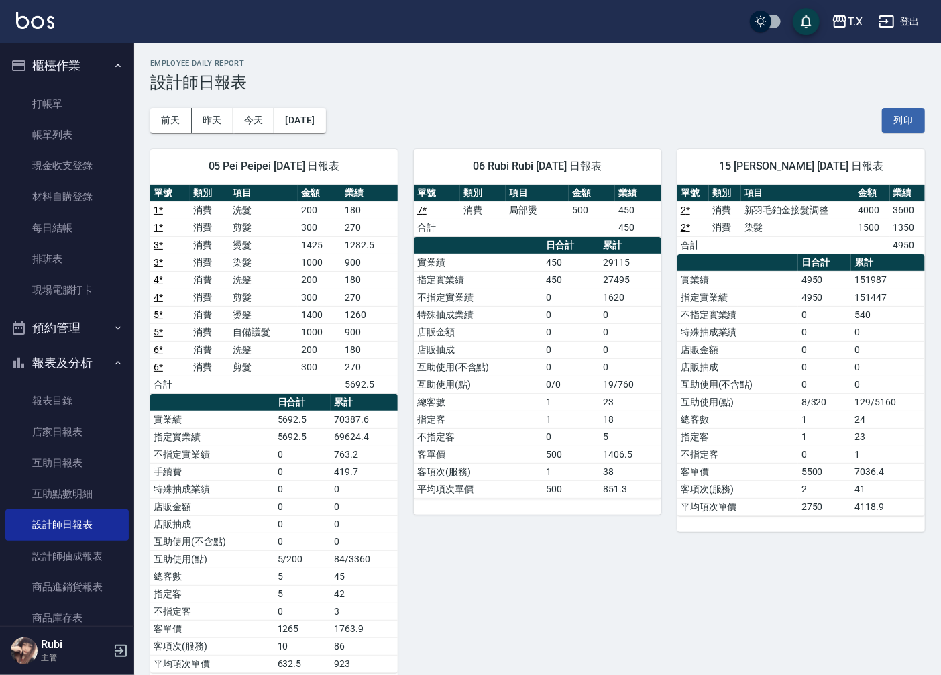
click at [563, 478] on tbody "實業績 450 29115 指定實業績 450 27495 不指定實業績 0 1620 特殊抽成業績 0 0 店販金額 0 0 店販抽成 0 0 互助使用(不…" at bounding box center [537, 375] width 247 height 244
drag, startPoint x: 553, startPoint y: 463, endPoint x: 519, endPoint y: 377, distance: 92.4
click at [552, 423] on tbody "實業績 450 29115 指定實業績 450 27495 不指定實業績 0 1620 特殊抽成業績 0 0 店販金額 0 0 店販抽成 0 0 互助使用(不…" at bounding box center [537, 375] width 247 height 244
drag, startPoint x: 511, startPoint y: 365, endPoint x: 565, endPoint y: 456, distance: 105.6
click at [553, 432] on tbody "實業績 450 29115 指定實業績 450 27495 不指定實業績 0 1620 特殊抽成業績 0 0 店販金額 0 0 店販抽成 0 0 互助使用(不…" at bounding box center [537, 375] width 247 height 244
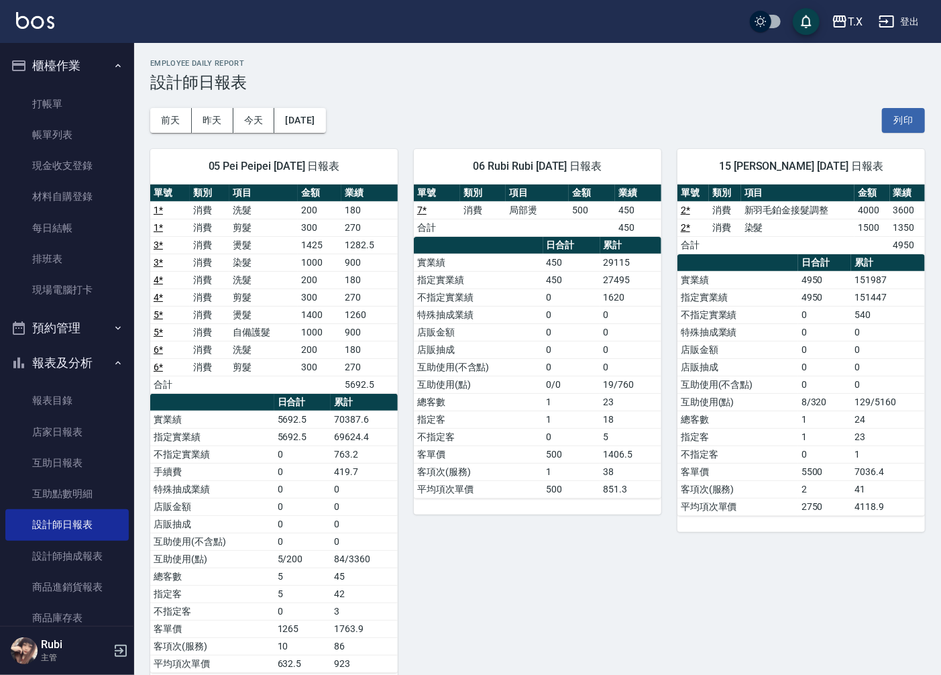
click at [565, 457] on td "500" at bounding box center [571, 453] width 57 height 17
